Goal: Find specific page/section: Find specific page/section

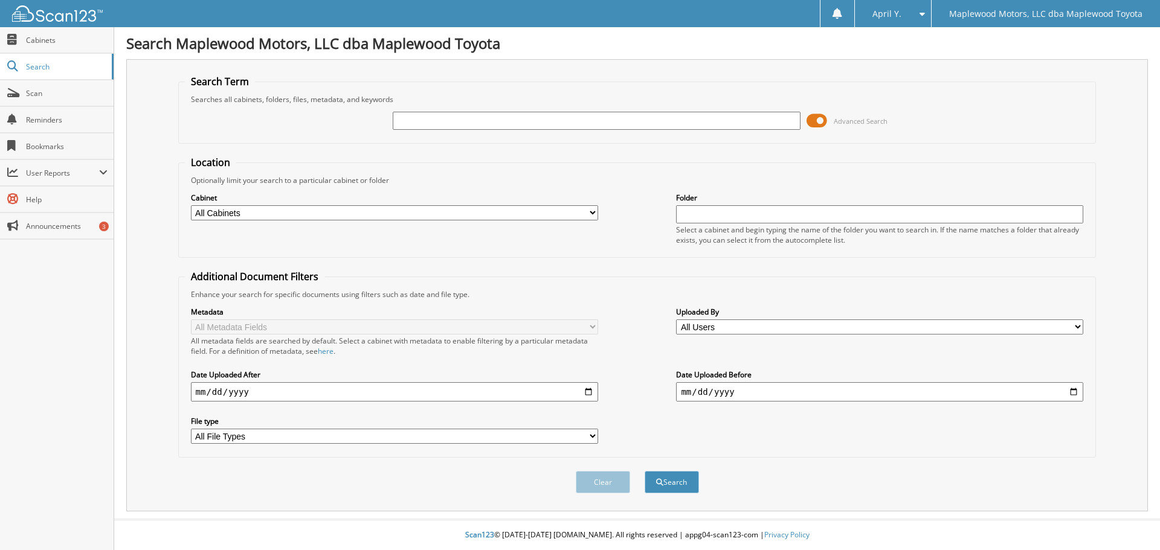
click at [433, 115] on input "text" at bounding box center [596, 121] width 407 height 18
type input "T10574B"
click at [645, 471] on button "Search" at bounding box center [672, 482] width 54 height 22
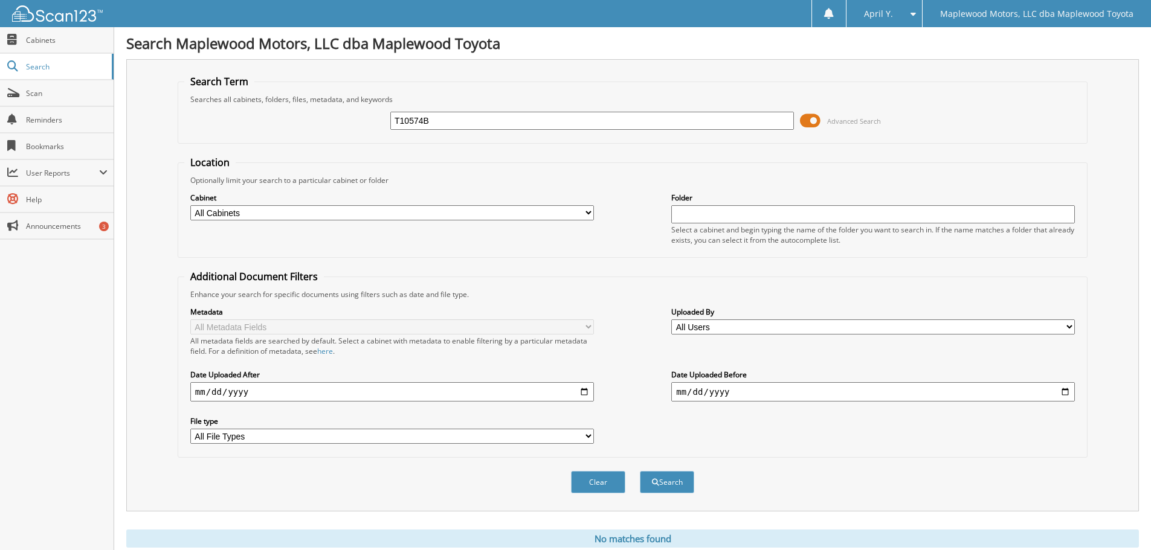
click at [455, 118] on input "T10574B" at bounding box center [592, 121] width 404 height 18
click at [53, 46] on link "Cabinets" at bounding box center [57, 40] width 114 height 26
